Goal: Transaction & Acquisition: Purchase product/service

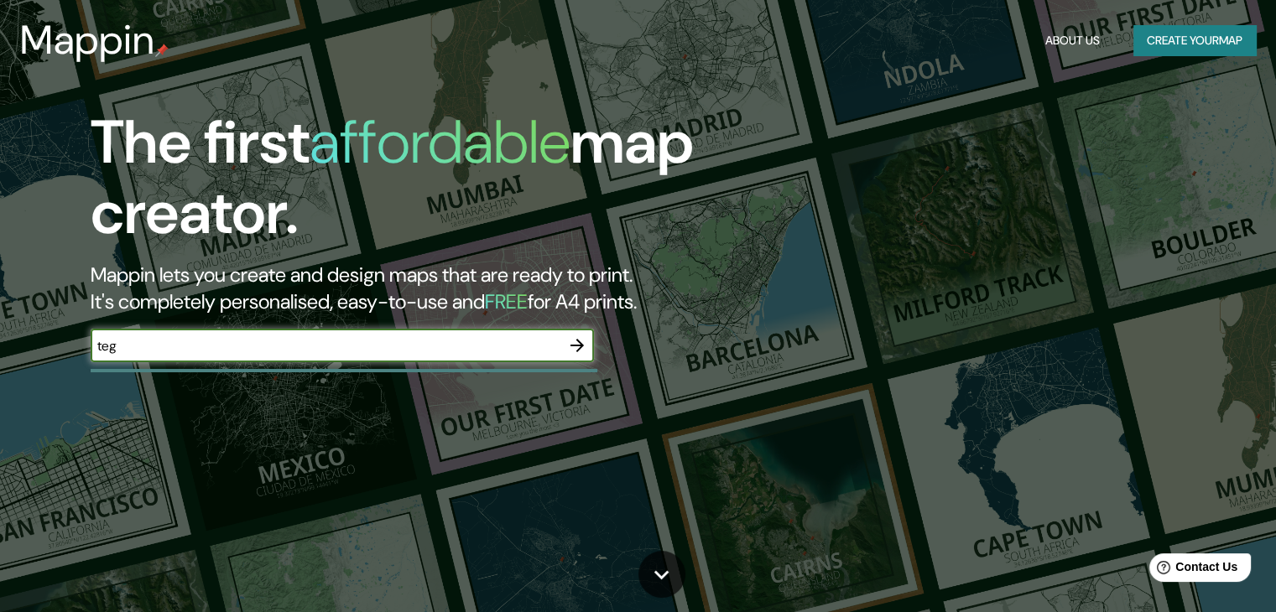
type input "teg"
click at [584, 345] on icon "button" at bounding box center [577, 345] width 20 height 20
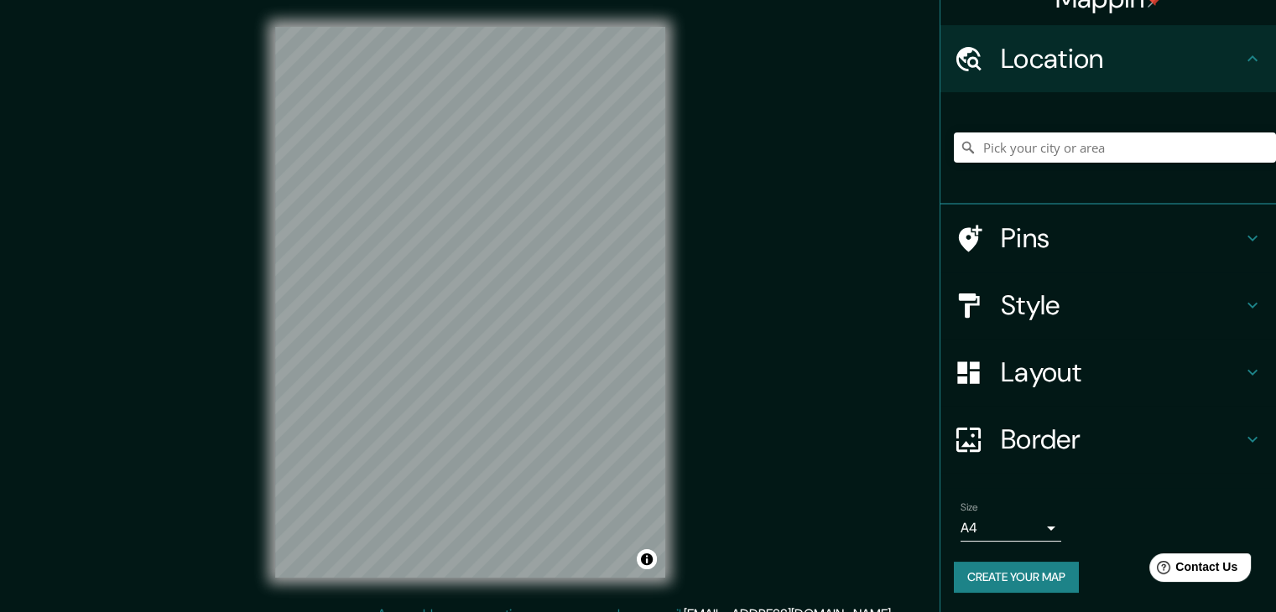
click at [1163, 379] on h4 "Layout" at bounding box center [1122, 373] width 242 height 34
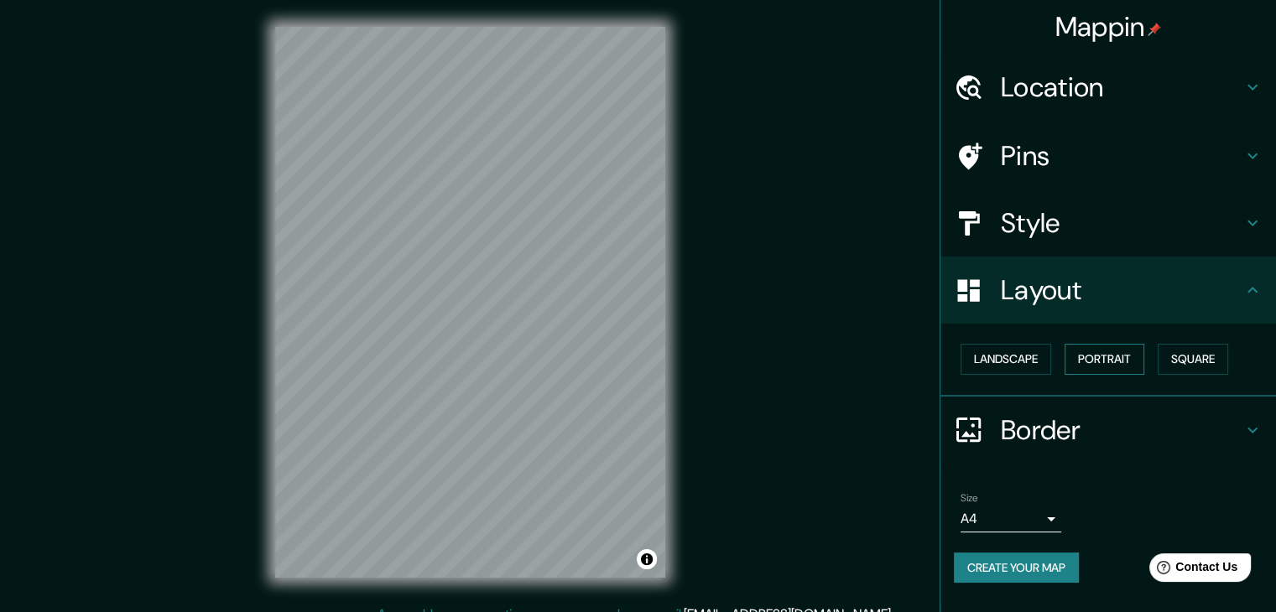
click at [1130, 357] on button "Portrait" at bounding box center [1104, 359] width 80 height 31
click at [1027, 344] on button "Landscape" at bounding box center [1005, 359] width 91 height 31
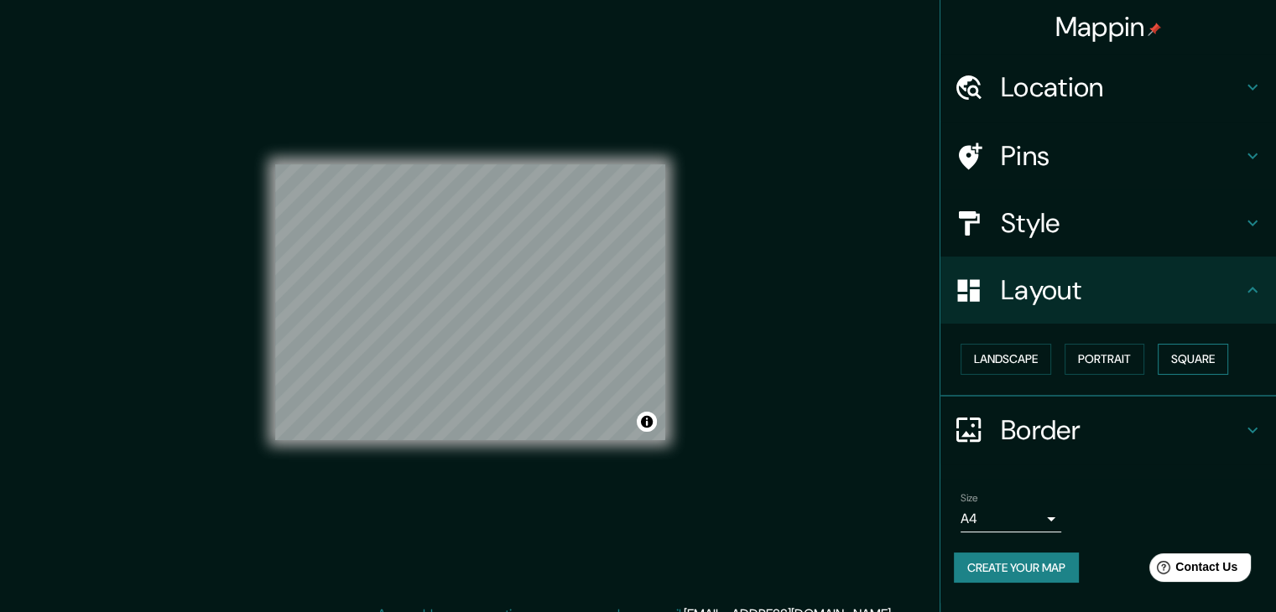
click at [1204, 357] on button "Square" at bounding box center [1192, 359] width 70 height 31
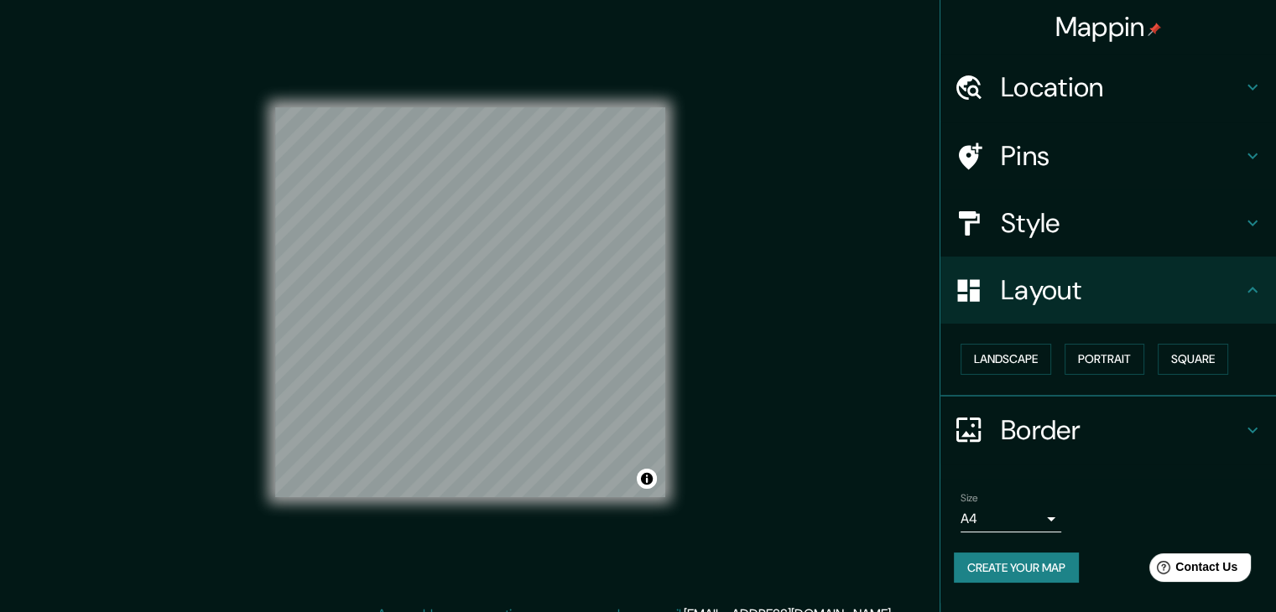
click at [1037, 149] on h4 "Pins" at bounding box center [1122, 156] width 242 height 34
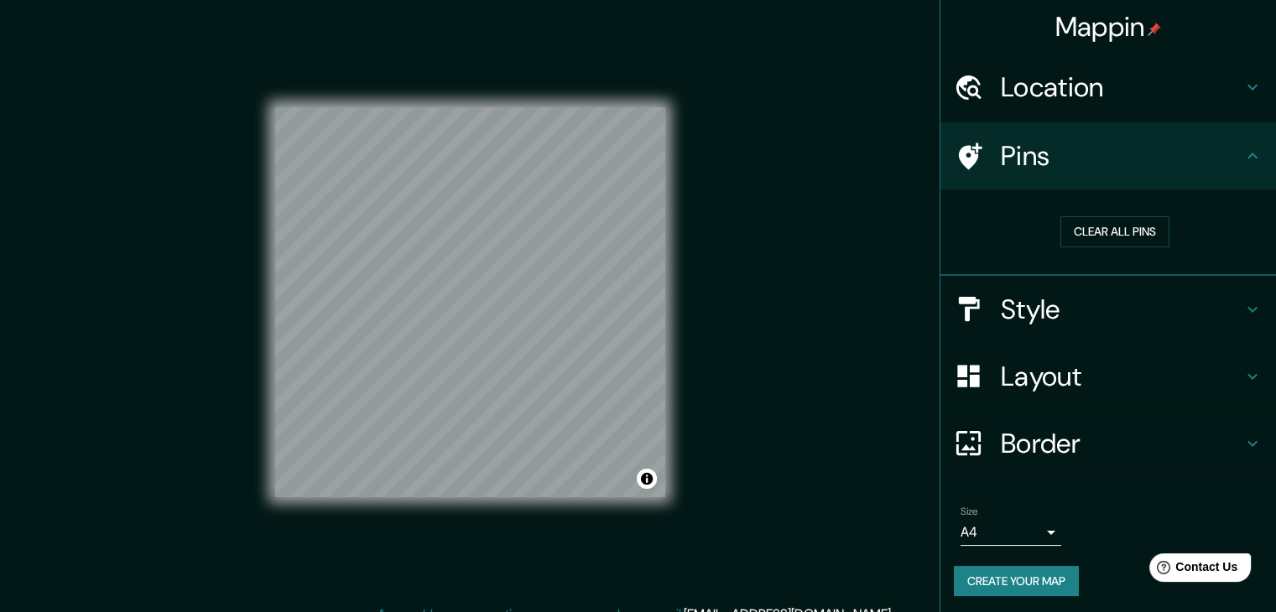
click at [1075, 77] on h4 "Location" at bounding box center [1122, 87] width 242 height 34
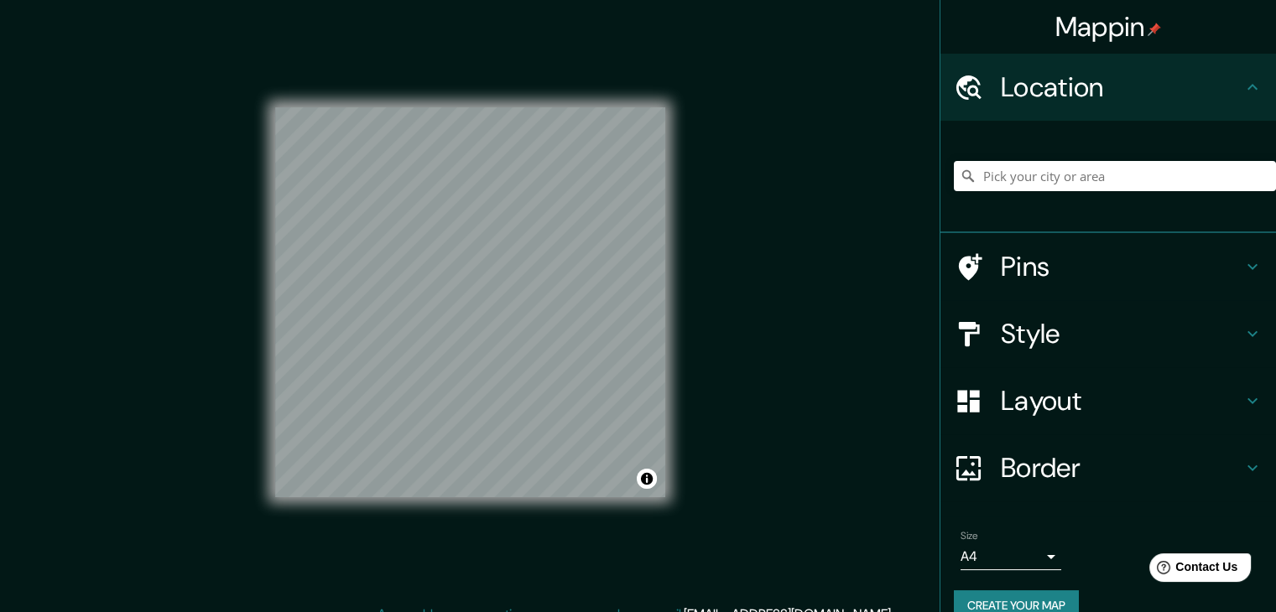
click at [1060, 315] on div "Style" at bounding box center [1107, 333] width 335 height 67
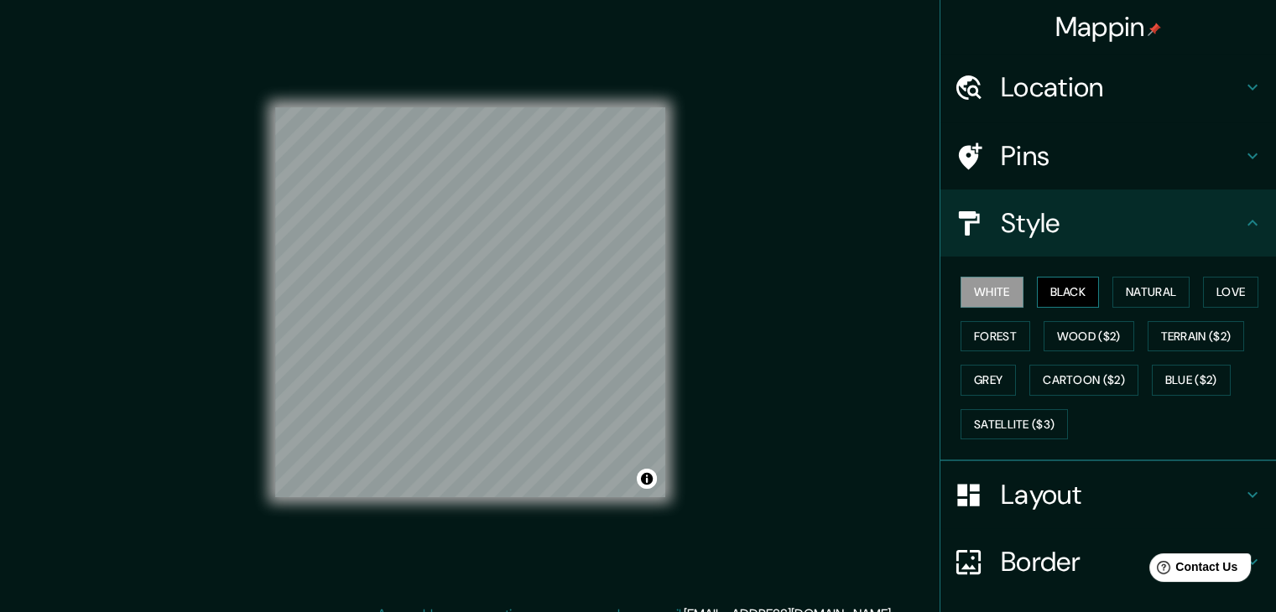
click at [1060, 280] on button "Black" at bounding box center [1068, 292] width 63 height 31
click at [1127, 288] on button "Natural" at bounding box center [1150, 292] width 77 height 31
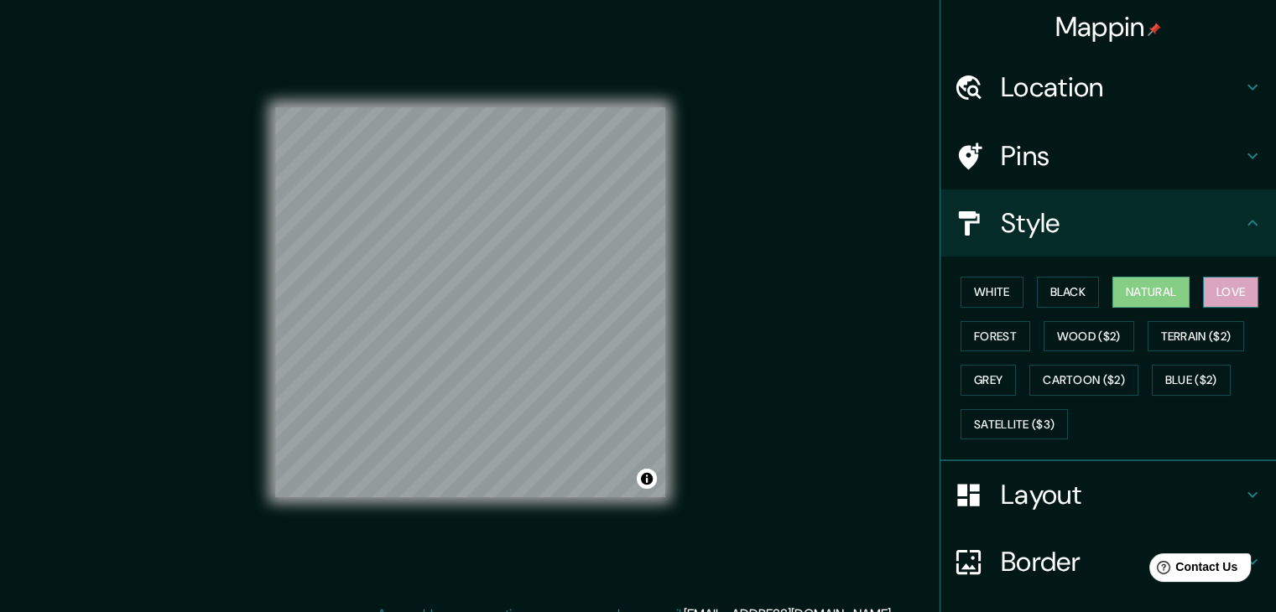
click at [1211, 285] on button "Love" at bounding box center [1230, 292] width 55 height 31
click at [999, 324] on button "Forest" at bounding box center [995, 336] width 70 height 31
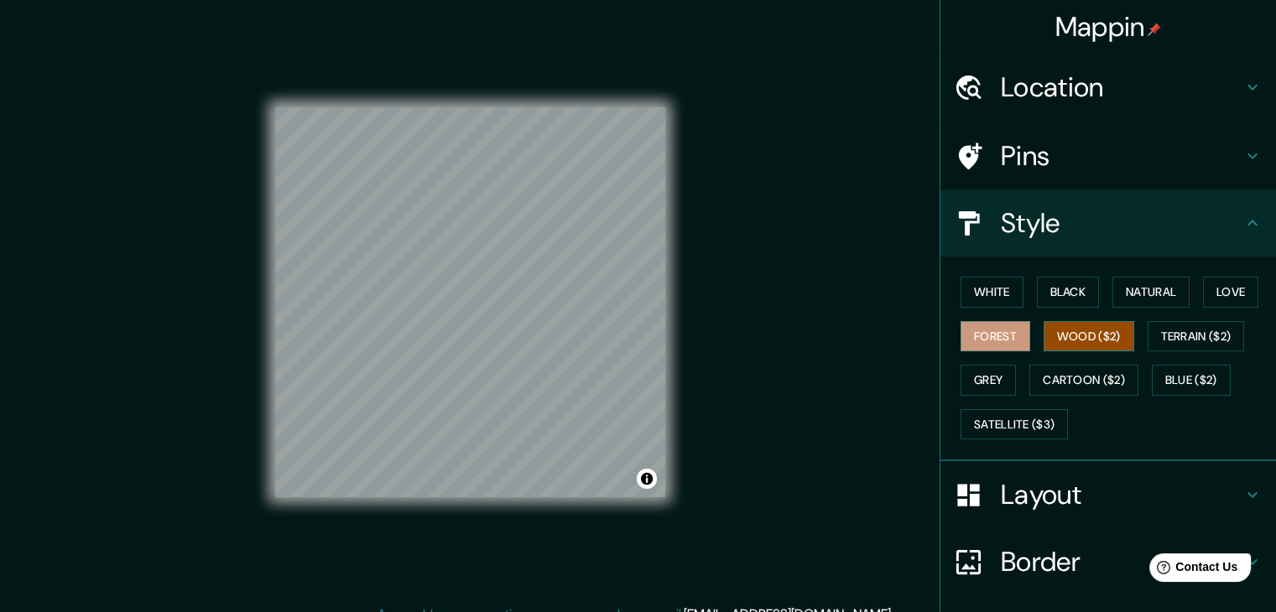
click at [1074, 324] on button "Wood ($2)" at bounding box center [1088, 336] width 91 height 31
click at [996, 383] on button "Grey" at bounding box center [987, 380] width 55 height 31
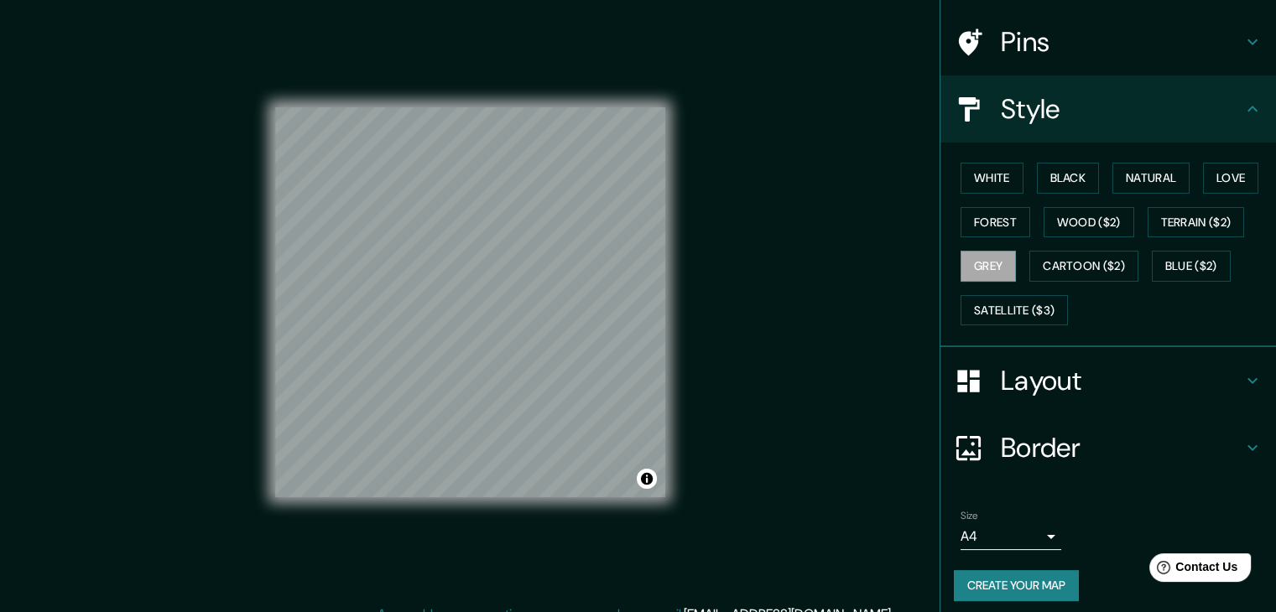
scroll to position [121, 0]
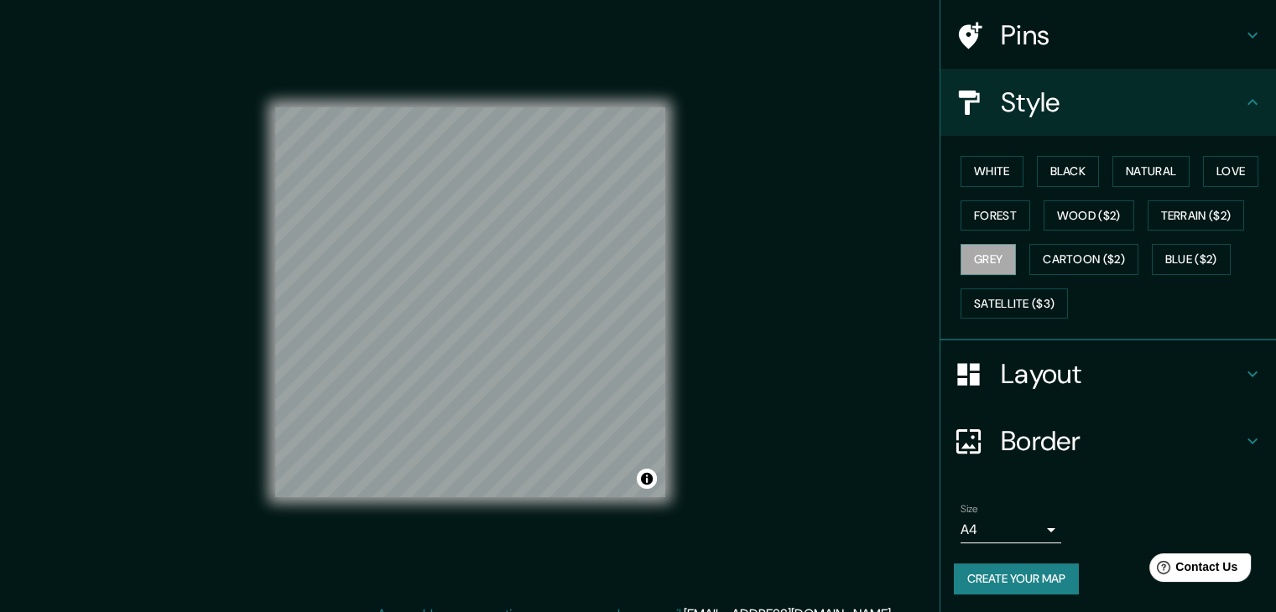
click at [1068, 437] on h4 "Border" at bounding box center [1122, 441] width 242 height 34
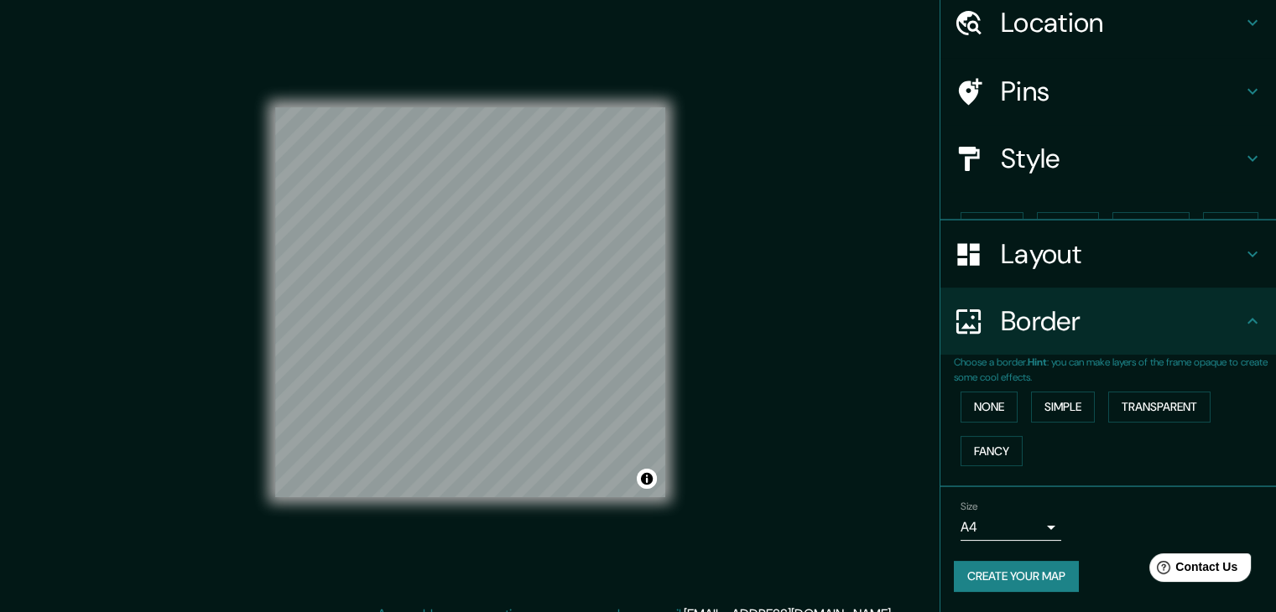
scroll to position [35, 0]
